Goal: Task Accomplishment & Management: Manage account settings

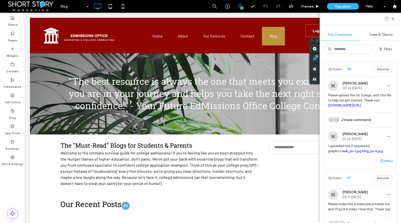
click at [385, 164] on button "Reply" at bounding box center [386, 161] width 13 height 6
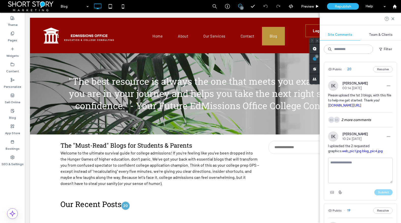
click at [350, 178] on textarea at bounding box center [360, 170] width 65 height 25
paste textarea "**********"
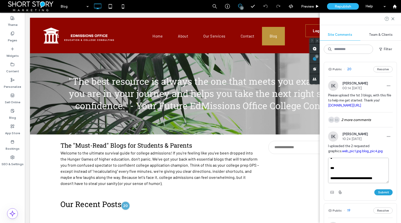
type textarea "**********"
click at [380, 196] on button "Submit" at bounding box center [383, 192] width 18 height 6
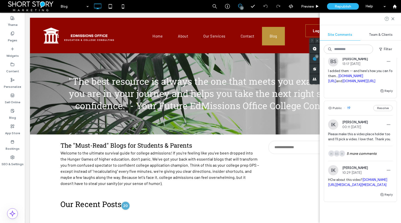
scroll to position [75, 0]
click at [386, 64] on icon "button" at bounding box center [388, 62] width 4 height 4
click at [349, 90] on span "Edit" at bounding box center [350, 90] width 6 height 5
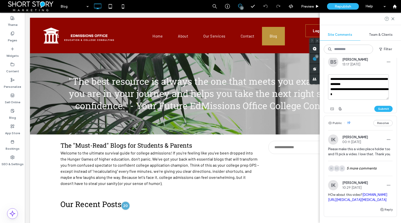
click at [350, 98] on textarea "**********" at bounding box center [358, 86] width 61 height 25
click at [351, 98] on textarea "**********" at bounding box center [358, 86] width 61 height 25
click at [345, 94] on textarea "**********" at bounding box center [358, 86] width 61 height 25
type textarea "**********"
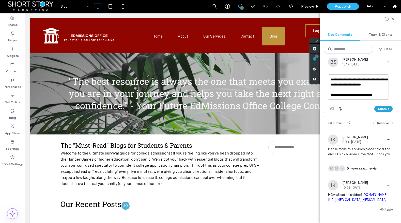
click at [379, 112] on button "Submit" at bounding box center [383, 109] width 18 height 6
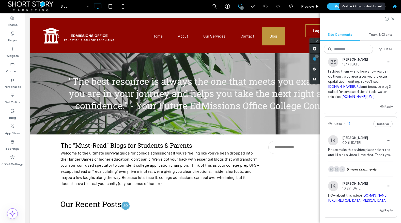
click at [394, 6] on use at bounding box center [394, 6] width 4 height 4
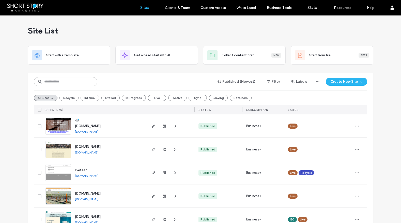
click at [60, 81] on input at bounding box center [65, 81] width 63 height 9
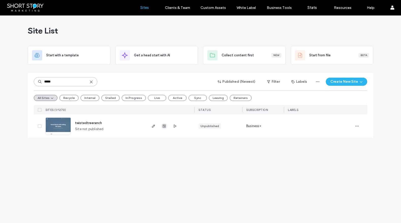
type input "*****"
click at [165, 126] on use "button" at bounding box center [164, 126] width 3 height 3
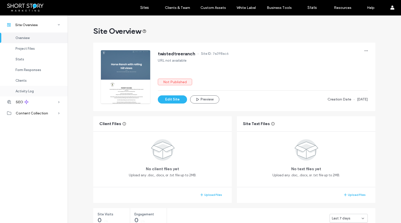
click at [24, 90] on span "Activity Log" at bounding box center [24, 91] width 18 height 4
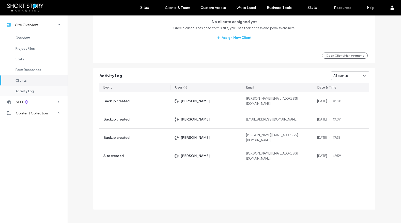
scroll to position [477, 0]
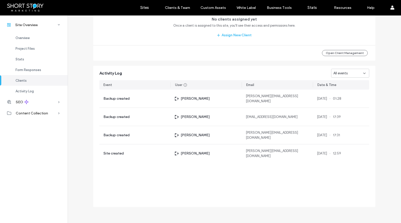
scroll to position [274, 0]
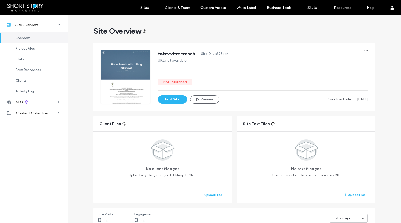
click at [21, 39] on span "Overview" at bounding box center [22, 38] width 14 height 4
click at [207, 98] on button "Preview" at bounding box center [204, 99] width 29 height 8
click at [25, 89] on div "Activity Log" at bounding box center [34, 91] width 68 height 11
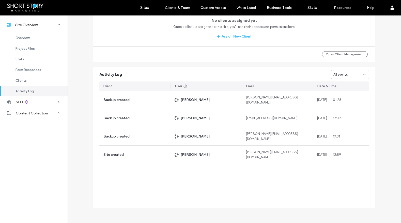
scroll to position [477, 0]
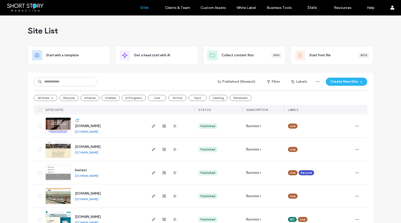
click at [177, 31] on div "Site List" at bounding box center [200, 30] width 345 height 30
click at [146, 5] on label "Sites" at bounding box center [144, 7] width 9 height 5
click at [66, 98] on button "Recycle" at bounding box center [68, 98] width 19 height 6
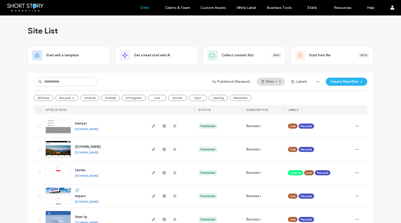
drag, startPoint x: 21, startPoint y: 97, endPoint x: 97, endPoint y: 109, distance: 77.2
click at [21, 97] on div "Site List Start with a template Get a head start with AI Collect content first …" at bounding box center [200, 126] width 401 height 222
click at [357, 126] on icon "button" at bounding box center [357, 126] width 4 height 4
drag, startPoint x: 20, startPoint y: 117, endPoint x: 73, endPoint y: 124, distance: 53.3
click at [20, 117] on div "Site List Start with a template Get a head start with AI Collect content first …" at bounding box center [200, 126] width 401 height 222
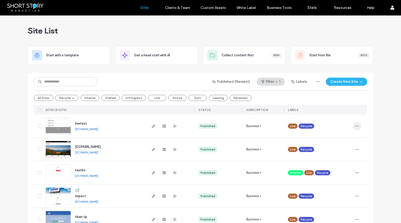
click at [355, 125] on icon "button" at bounding box center [357, 126] width 4 height 4
click at [75, 122] on span "livetest" at bounding box center [81, 124] width 12 height 4
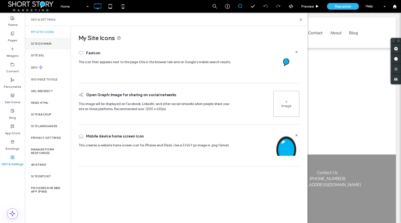
click at [42, 44] on label "Site Domain" at bounding box center [41, 44] width 20 height 4
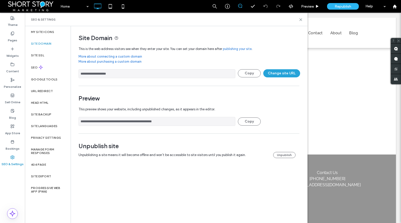
click at [289, 73] on button "Change site URL" at bounding box center [281, 73] width 37 height 8
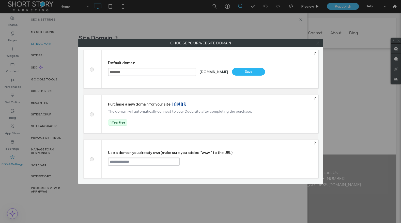
click at [116, 72] on input "********" at bounding box center [152, 72] width 88 height 8
drag, startPoint x: 110, startPoint y: 72, endPoint x: 139, endPoint y: 74, distance: 29.5
click at [139, 74] on input "**********" at bounding box center [152, 72] width 88 height 8
type input "**********"
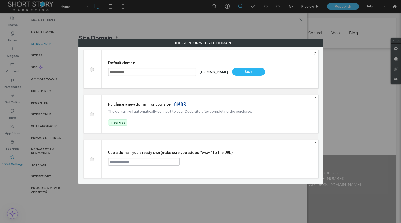
click at [237, 72] on div "Save" at bounding box center [248, 72] width 33 height 8
type input "**********"
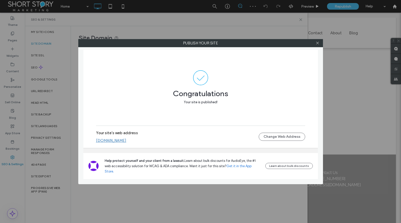
click at [110, 143] on link "twistedtree.ssmsite.com" at bounding box center [111, 140] width 30 height 5
click at [317, 44] on icon at bounding box center [317, 43] width 4 height 4
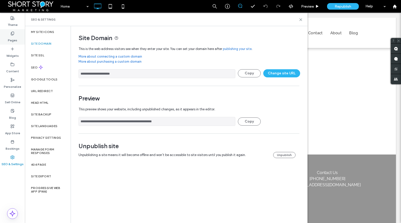
click at [13, 34] on icon at bounding box center [12, 33] width 4 height 4
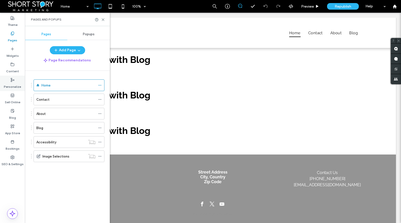
click at [13, 81] on icon at bounding box center [12, 80] width 4 height 4
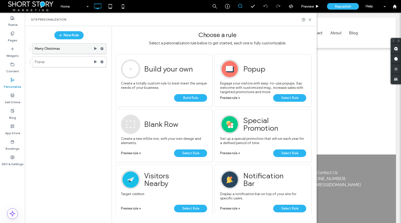
click at [103, 48] on use at bounding box center [101, 48] width 3 height 3
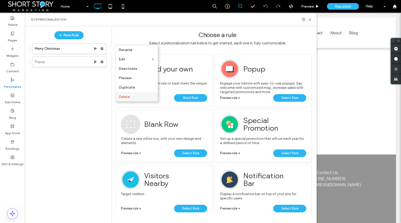
click at [128, 98] on span "Delete" at bounding box center [124, 97] width 11 height 4
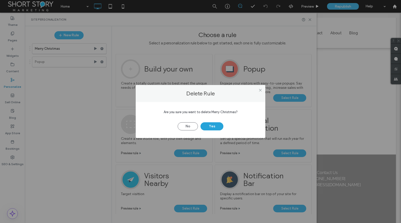
click at [215, 125] on button "Yes" at bounding box center [211, 126] width 23 height 8
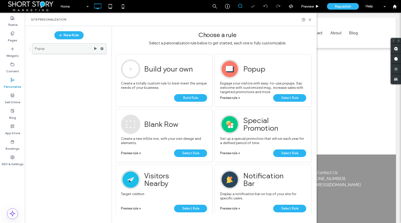
click at [102, 48] on use at bounding box center [101, 48] width 3 height 3
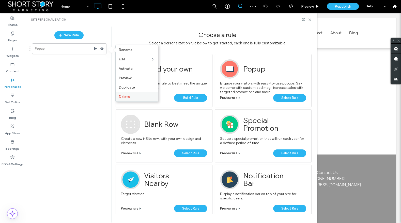
click at [129, 95] on label "Delete" at bounding box center [137, 97] width 36 height 4
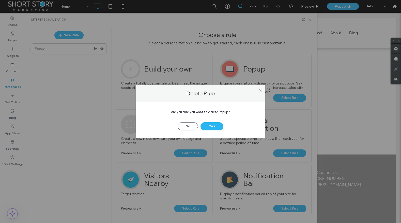
drag, startPoint x: 212, startPoint y: 125, endPoint x: 204, endPoint y: 121, distance: 8.6
click at [212, 124] on button "Yes" at bounding box center [211, 126] width 23 height 8
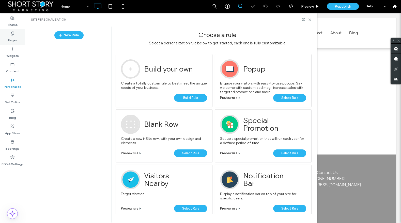
click at [15, 35] on div "Pages" at bounding box center [12, 36] width 25 height 15
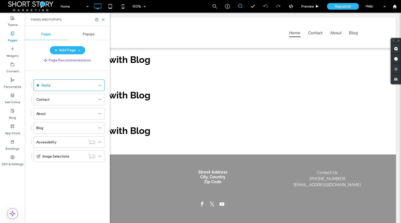
click at [88, 34] on span "Popups" at bounding box center [89, 34] width 12 height 4
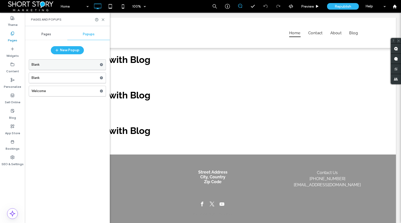
click at [101, 66] on use at bounding box center [101, 64] width 3 height 3
click at [127, 86] on span "Delete" at bounding box center [123, 85] width 11 height 4
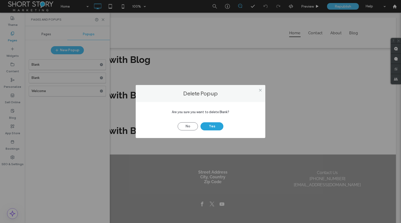
click at [209, 125] on button "Yes" at bounding box center [211, 126] width 23 height 8
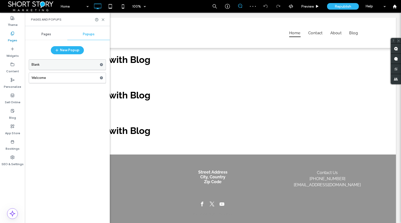
click at [100, 64] on use at bounding box center [101, 64] width 3 height 3
click at [126, 84] on span "Delete" at bounding box center [123, 85] width 11 height 4
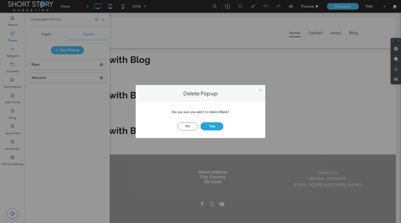
click at [215, 125] on button "Yes" at bounding box center [211, 126] width 23 height 8
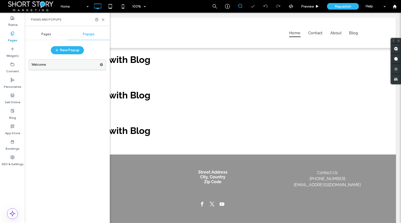
click at [101, 63] on icon at bounding box center [102, 65] width 4 height 4
click at [120, 85] on span "Delete" at bounding box center [123, 85] width 11 height 4
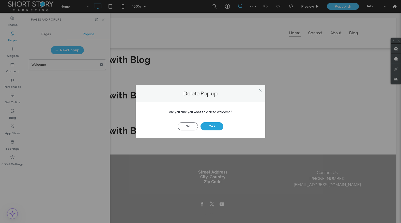
click at [216, 125] on button "Yes" at bounding box center [211, 126] width 23 height 8
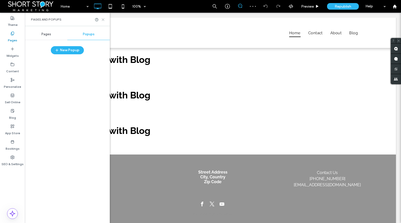
click at [103, 18] on icon at bounding box center [103, 20] width 4 height 4
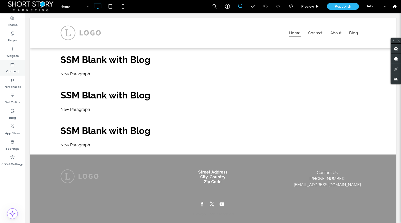
click at [13, 65] on icon at bounding box center [12, 64] width 4 height 4
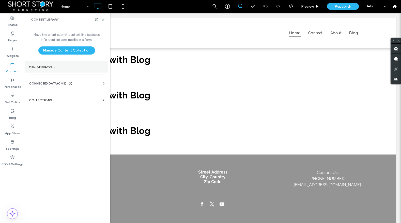
click at [48, 66] on label "Media Manager" at bounding box center [66, 67] width 75 height 4
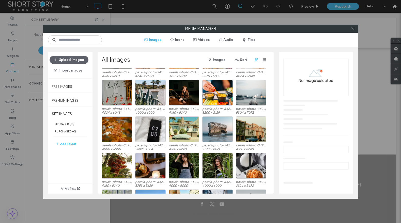
scroll to position [238, 0]
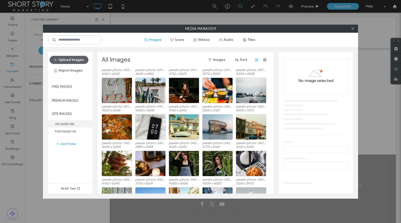
click at [63, 122] on label "UPLOADED ( 10 )" at bounding box center [70, 123] width 44 height 7
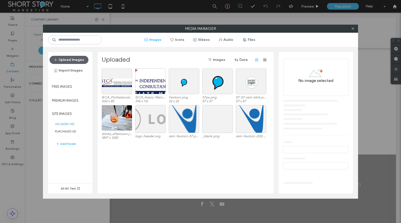
click at [63, 122] on label "UPLOADED ( 10 )" at bounding box center [70, 123] width 44 height 7
click at [74, 59] on button "Upload Images" at bounding box center [69, 60] width 39 height 8
click at [69, 59] on button "Upload Images" at bounding box center [69, 60] width 39 height 8
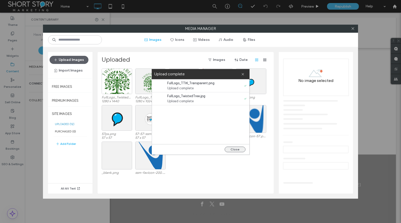
click at [233, 147] on button "Close" at bounding box center [235, 150] width 21 height 6
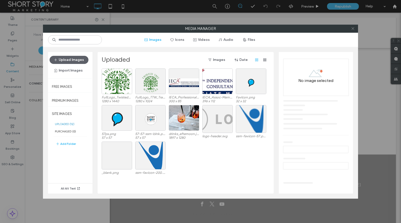
click at [354, 28] on icon at bounding box center [353, 29] width 4 height 4
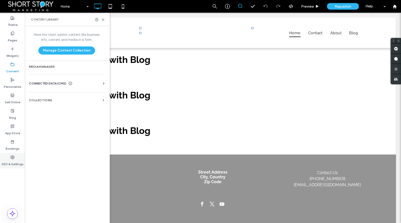
click at [12, 156] on icon at bounding box center [12, 157] width 4 height 4
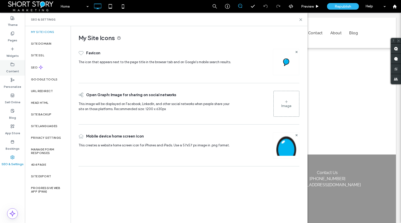
click at [12, 65] on icon at bounding box center [12, 64] width 4 height 4
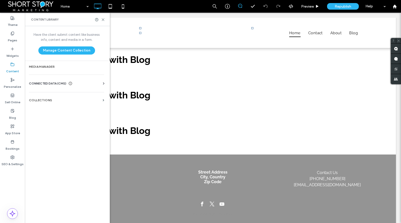
click at [48, 84] on span "CONNECTED DATA (CMS)" at bounding box center [47, 83] width 37 height 5
click at [45, 94] on label "Business Info" at bounding box center [67, 96] width 69 height 4
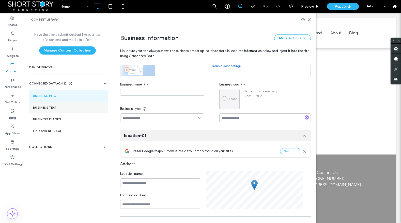
scroll to position [57, 0]
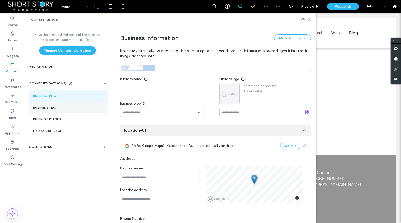
click at [47, 107] on label "Business Text" at bounding box center [68, 108] width 71 height 4
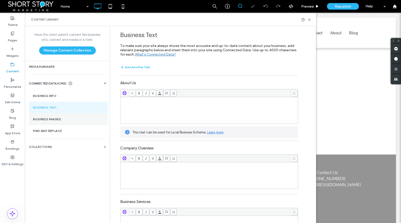
scroll to position [0, 0]
click at [47, 120] on label "Business Images" at bounding box center [68, 120] width 71 height 4
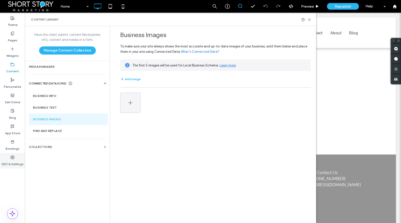
click at [12, 156] on icon at bounding box center [12, 157] width 4 height 4
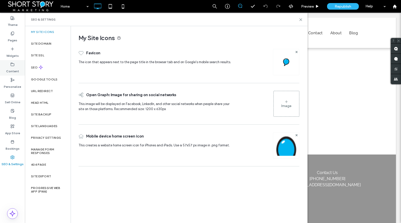
click at [12, 66] on icon at bounding box center [12, 64] width 4 height 4
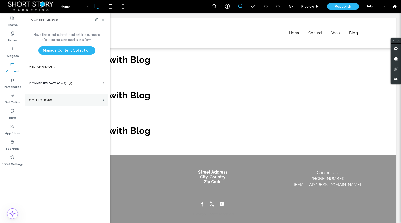
click at [42, 100] on label "Collections" at bounding box center [65, 101] width 72 height 4
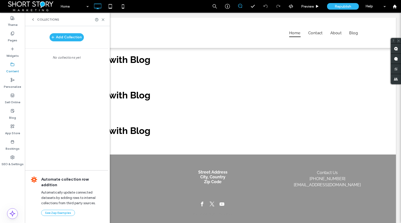
click at [33, 20] on icon at bounding box center [33, 20] width 4 height 4
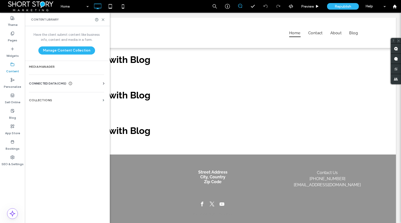
click at [49, 83] on span "CONNECTED DATA (CMS)" at bounding box center [47, 83] width 37 height 5
click at [50, 97] on label "Business Info" at bounding box center [67, 96] width 69 height 4
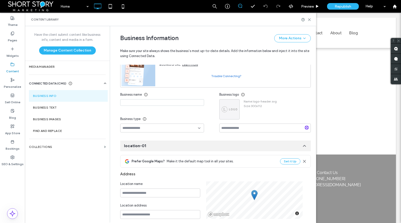
scroll to position [57, 0]
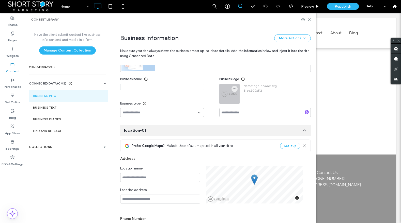
click at [232, 93] on div at bounding box center [229, 94] width 20 height 20
click at [234, 88] on icon "button" at bounding box center [234, 89] width 4 height 4
click at [249, 102] on span "Replace Image" at bounding box center [251, 101] width 23 height 5
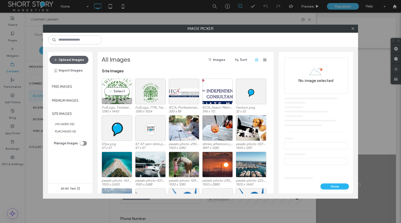
click at [118, 91] on div "Select" at bounding box center [117, 92] width 30 height 26
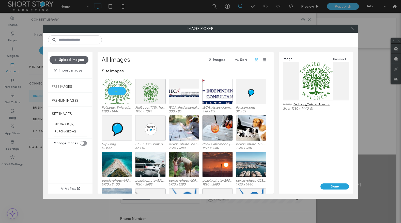
click at [336, 187] on button "Done" at bounding box center [334, 187] width 28 height 6
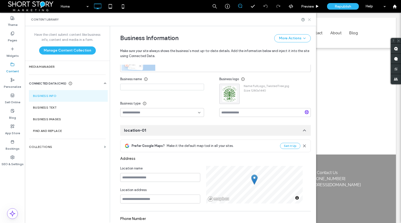
click at [309, 19] on use at bounding box center [309, 20] width 2 height 2
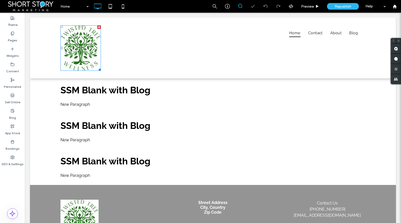
scroll to position [0, 0]
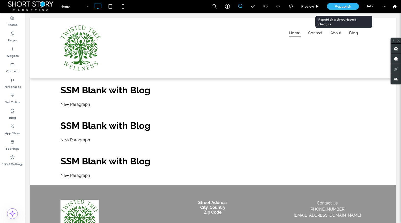
click at [346, 5] on span "Republish" at bounding box center [342, 6] width 17 height 4
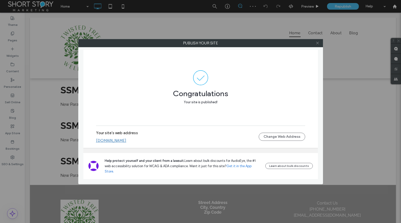
click at [318, 44] on use at bounding box center [317, 43] width 3 height 3
